Goal: Task Accomplishment & Management: Complete application form

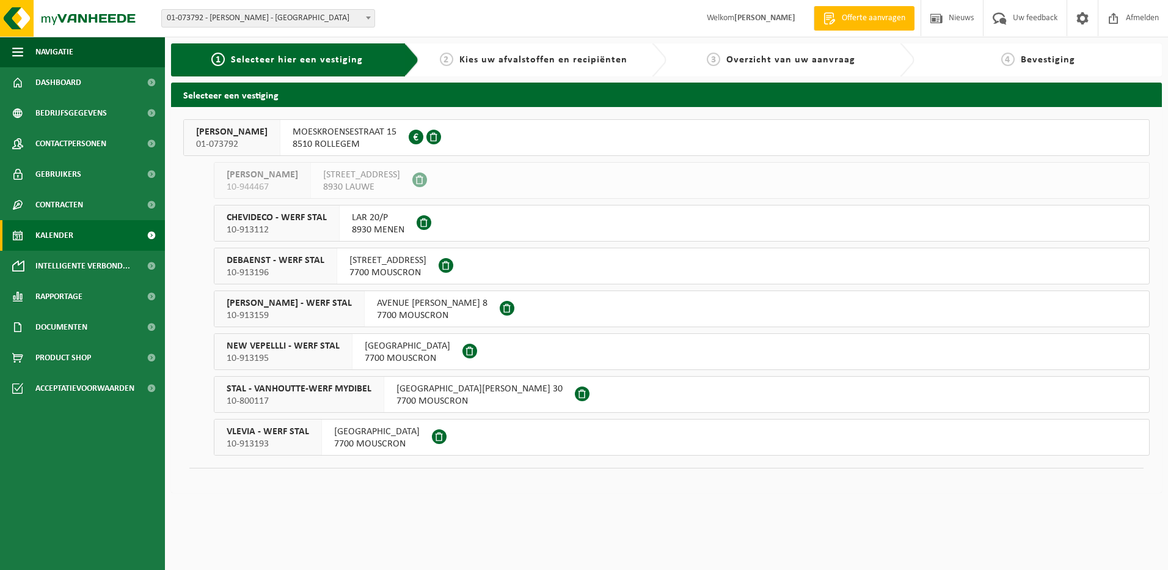
click at [92, 232] on link "Kalender" at bounding box center [82, 235] width 165 height 31
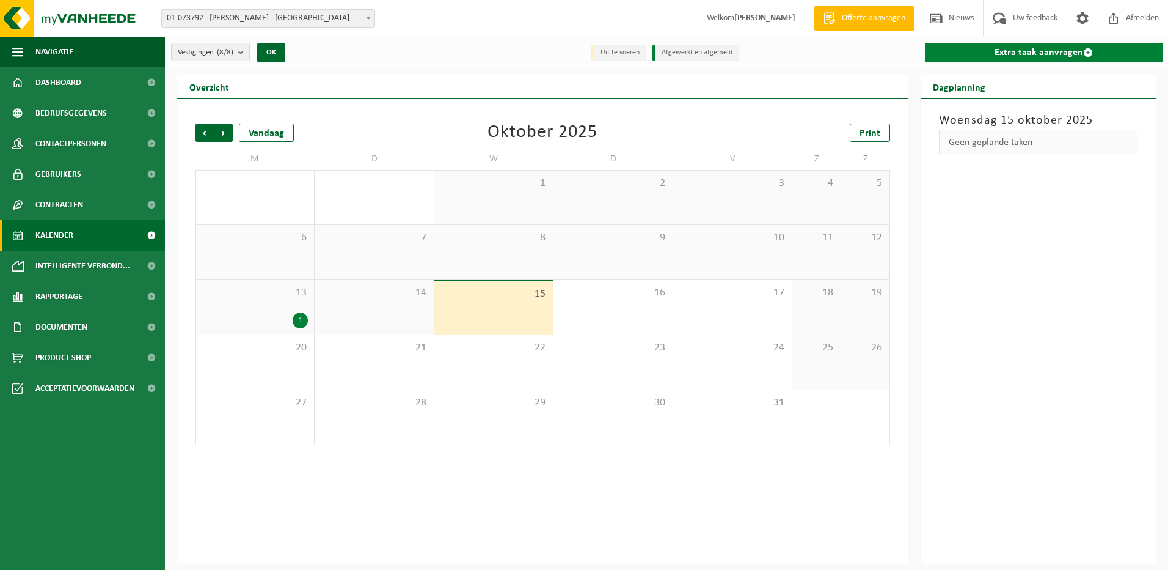
click at [1111, 45] on link "Extra taak aanvragen" at bounding box center [1044, 53] width 239 height 20
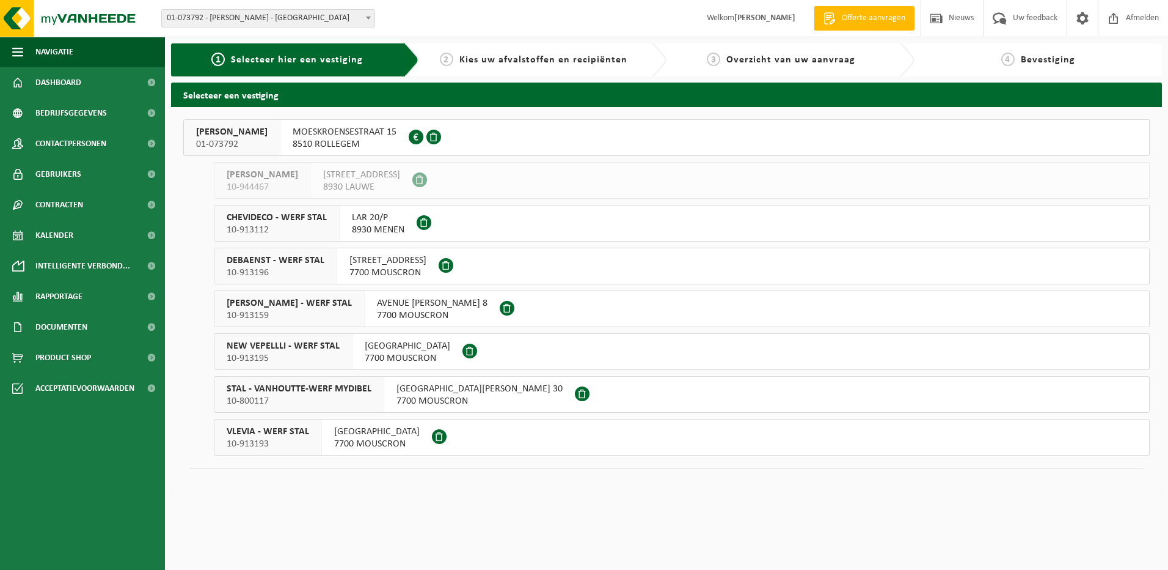
click at [331, 357] on span "10-913195" at bounding box center [283, 358] width 113 height 12
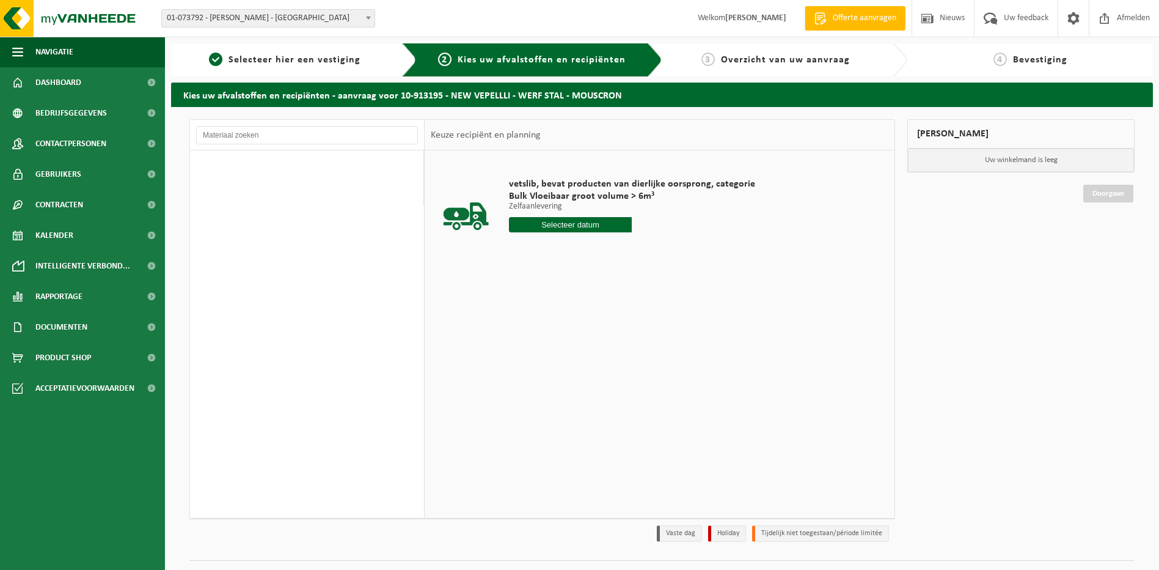
click at [572, 227] on input "text" at bounding box center [570, 224] width 123 height 15
click at [585, 336] on div "16" at bounding box center [584, 333] width 21 height 20
type input "Van [DATE]"
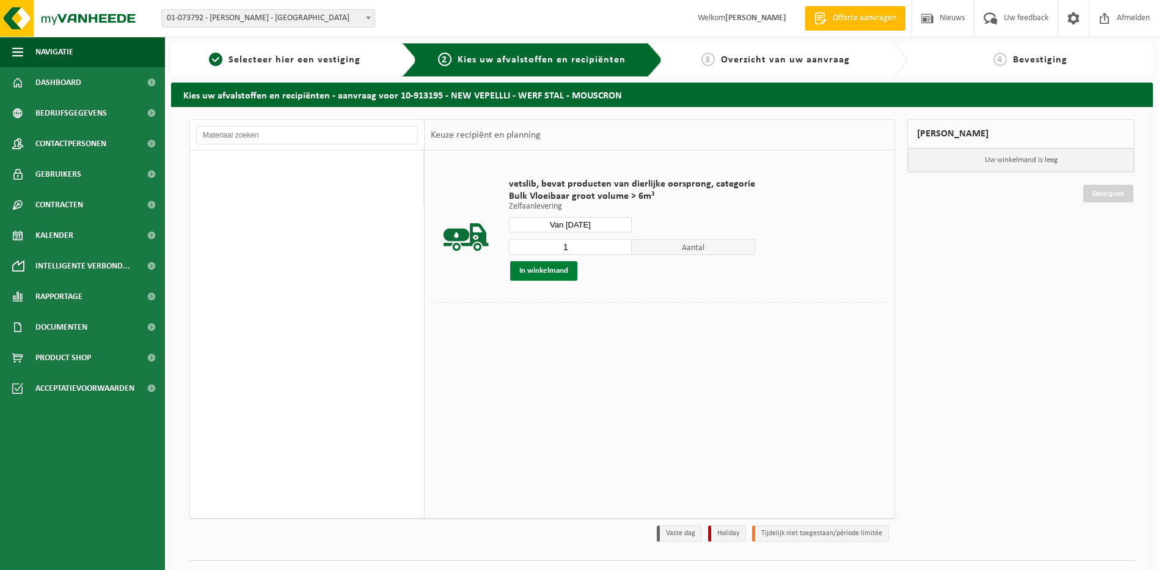
click at [539, 266] on button "In winkelmand" at bounding box center [543, 271] width 67 height 20
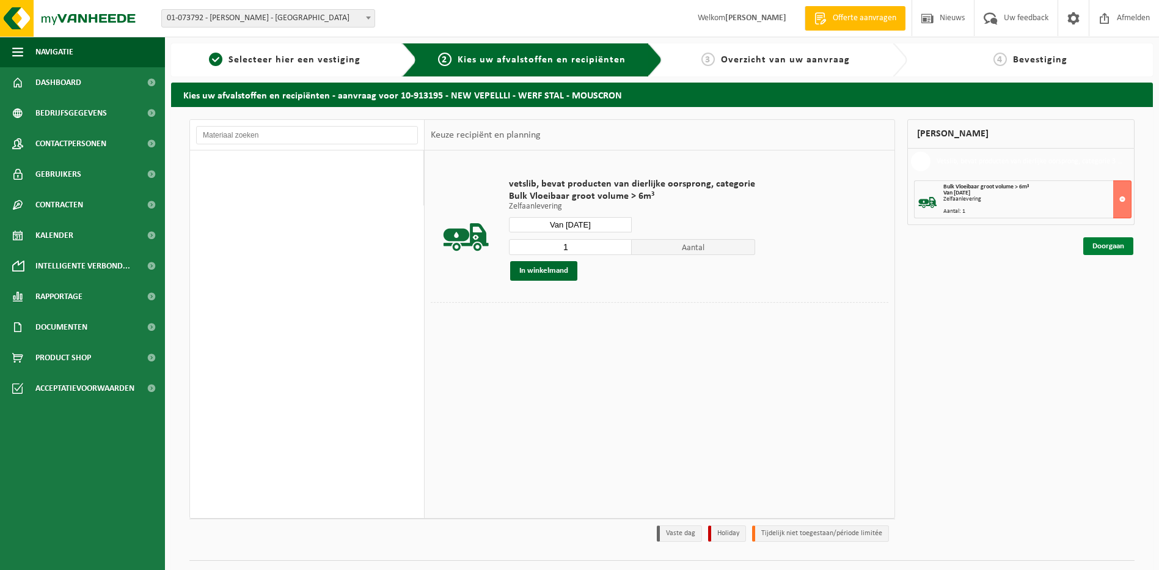
click at [1094, 252] on link "Doorgaan" at bounding box center [1108, 246] width 50 height 18
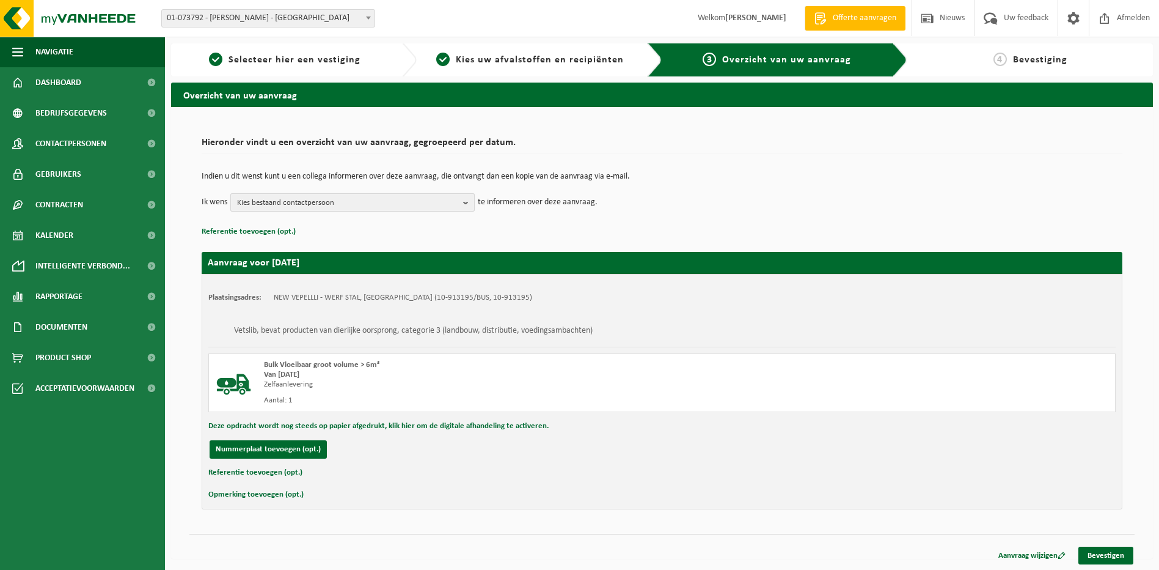
click at [444, 203] on span "Kies bestaand contactpersoon" at bounding box center [347, 203] width 221 height 18
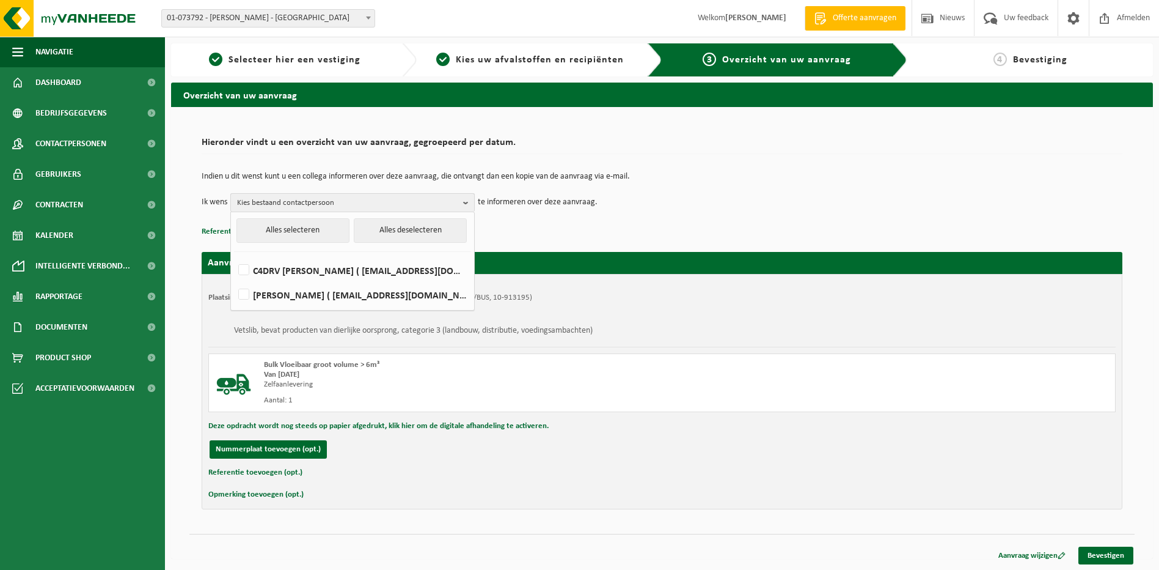
click at [444, 203] on span "Kies bestaand contactpersoon" at bounding box center [347, 203] width 221 height 18
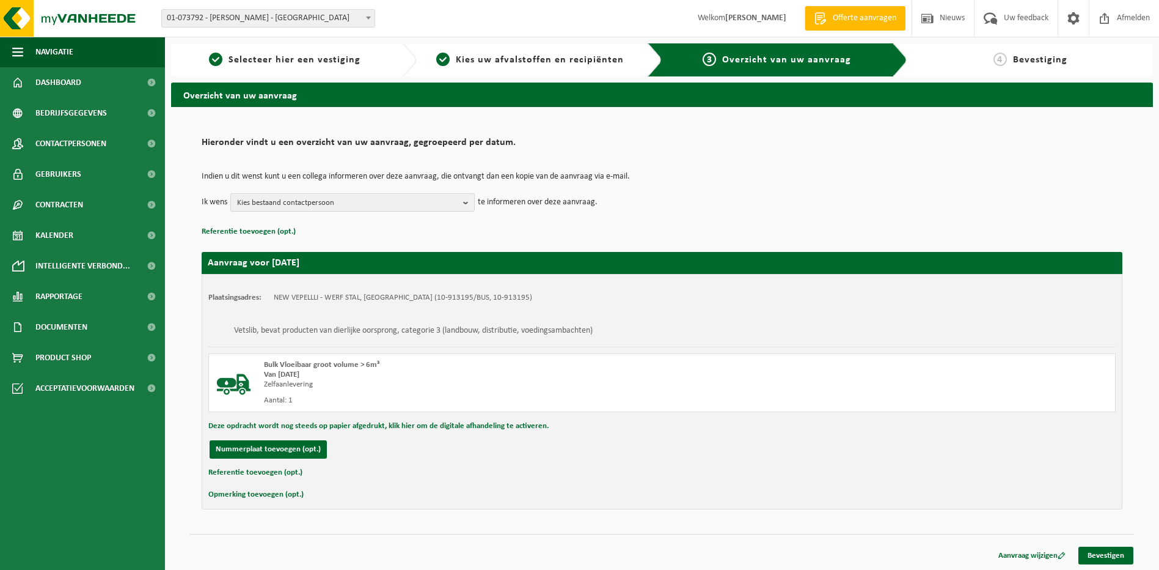
click at [464, 207] on b "button" at bounding box center [468, 202] width 11 height 17
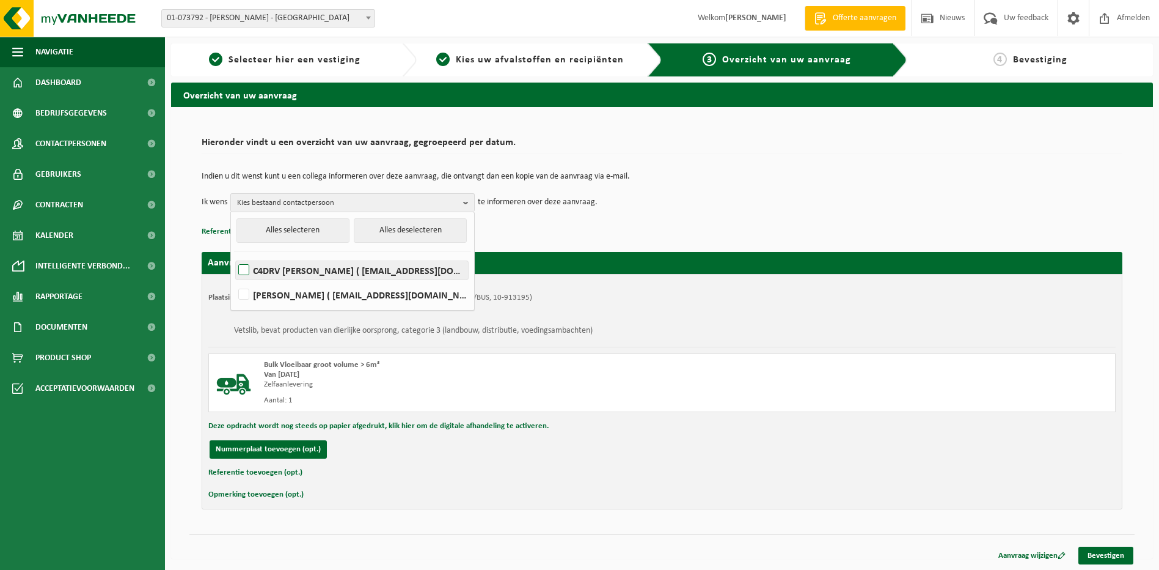
click at [432, 267] on label "C4DRV B. STAL - VANHOUTTE ( info.bstal@telenet.be )" at bounding box center [352, 270] width 232 height 18
click at [234, 255] on input "C4DRV B. STAL - VANHOUTTE ( info.bstal@telenet.be )" at bounding box center [233, 254] width 1 height 1
checkbox input "true"
click at [567, 217] on div "Indien u dit wenst kunt u een collega informeren over deze aanvraag, die ontvan…" at bounding box center [662, 192] width 921 height 64
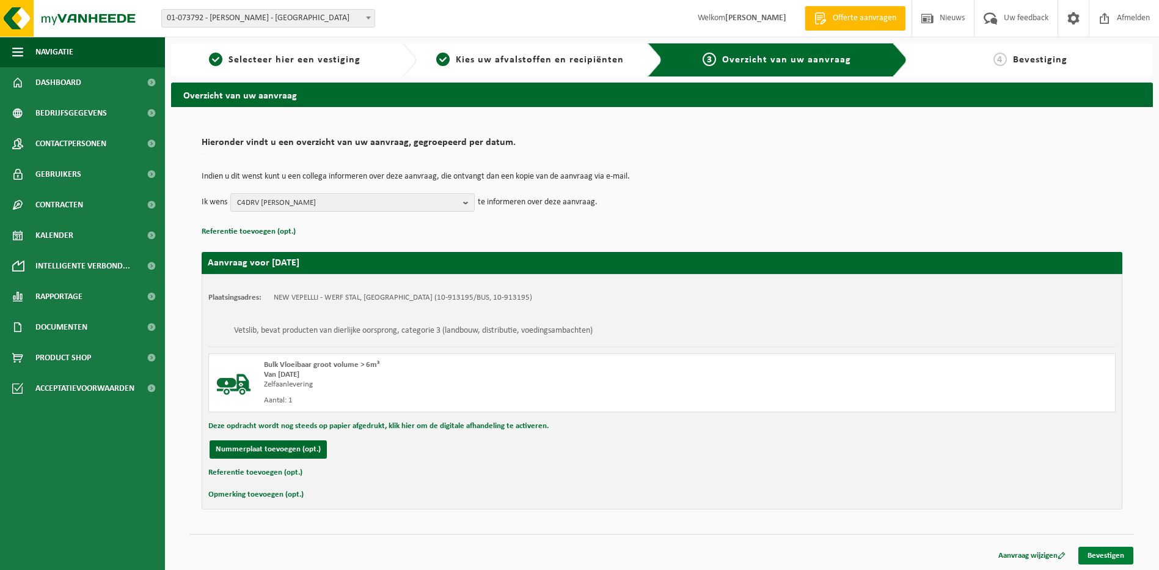
click at [1125, 552] on link "Bevestigen" at bounding box center [1106, 555] width 55 height 18
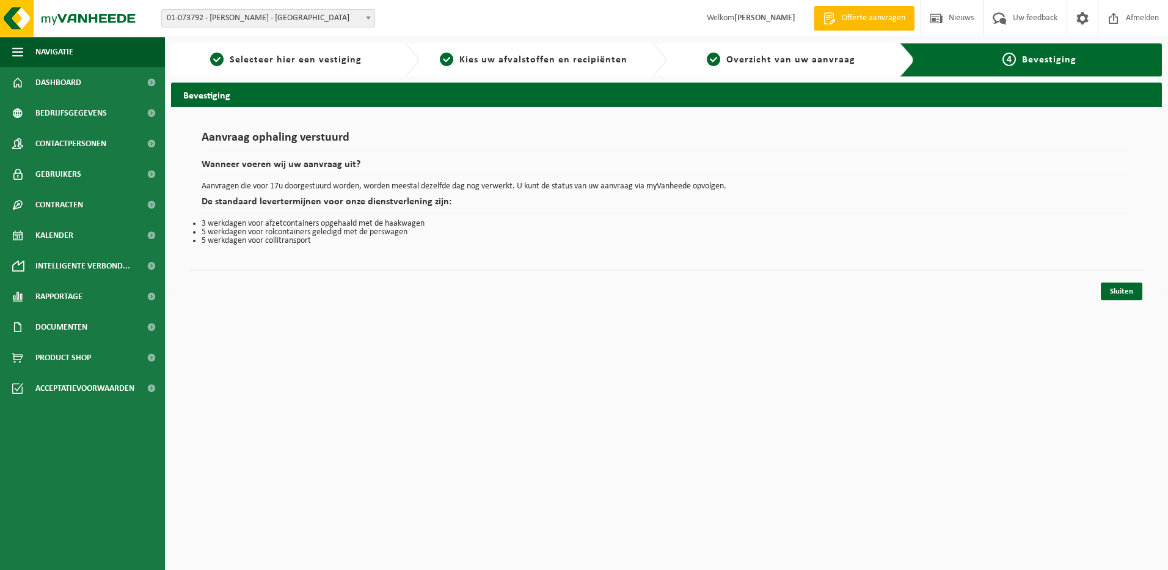
click at [269, 163] on h2 "Wanneer voeren wij uw aanvraag uit?" at bounding box center [667, 167] width 930 height 16
click at [269, 164] on h2 "Wanneer voeren wij uw aanvraag uit?" at bounding box center [667, 167] width 930 height 16
click at [270, 164] on h2 "Wanneer voeren wij uw aanvraag uit?" at bounding box center [667, 167] width 930 height 16
drag, startPoint x: 270, startPoint y: 164, endPoint x: 264, endPoint y: 191, distance: 27.0
click at [264, 191] on p "Aanvragen die voor 17u doorgestuurd worden, worden meestal dezelfde dag nog ver…" at bounding box center [667, 186] width 930 height 9
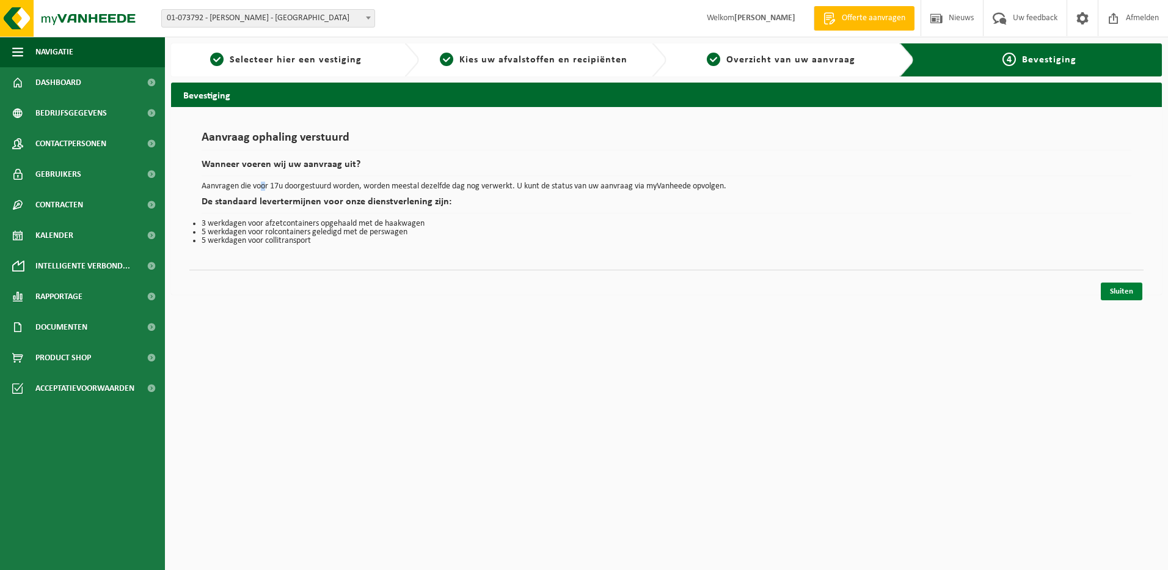
click at [1108, 284] on link "Sluiten" at bounding box center [1122, 291] width 42 height 18
